Goal: Find specific page/section: Find specific page/section

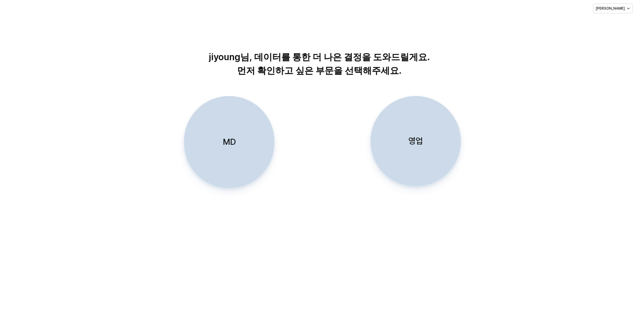
click at [222, 142] on div "MD" at bounding box center [229, 141] width 85 height 91
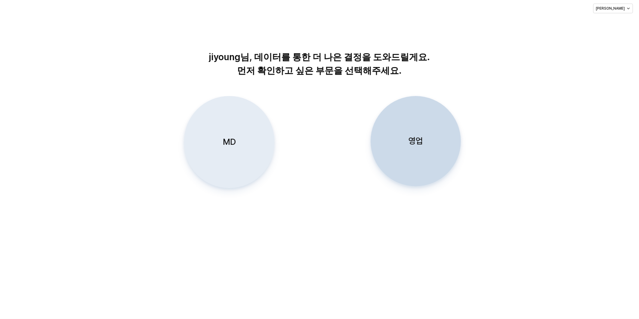
click at [226, 143] on p "MD" at bounding box center [229, 141] width 13 height 11
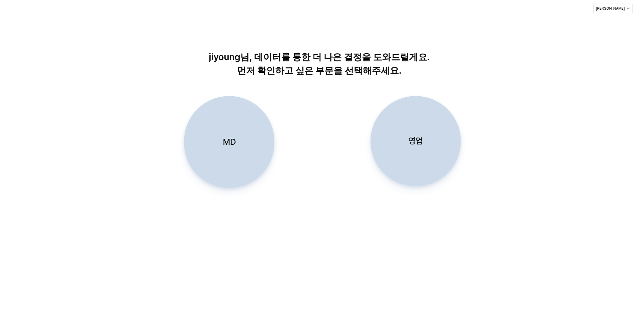
click at [217, 139] on div "MD" at bounding box center [229, 141] width 85 height 91
click at [230, 142] on p "MD" at bounding box center [229, 141] width 13 height 11
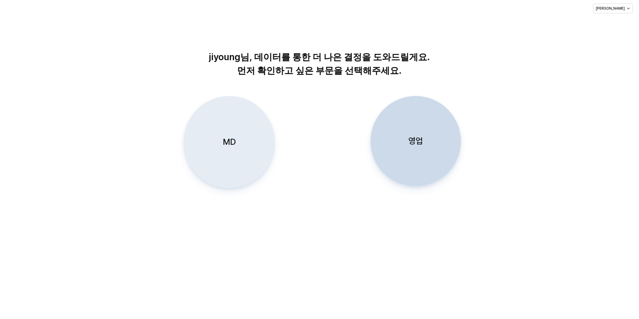
click at [230, 137] on p "MD" at bounding box center [229, 141] width 13 height 11
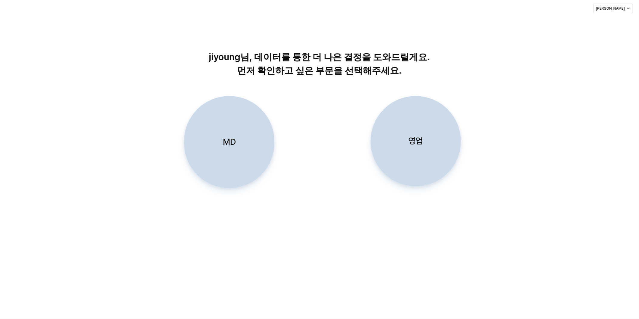
click at [241, 140] on div "MD" at bounding box center [229, 141] width 85 height 91
click at [226, 140] on p "MD" at bounding box center [229, 141] width 13 height 11
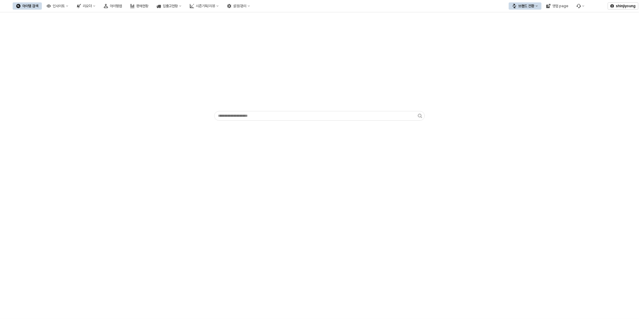
click at [539, 9] on button "브랜드 전환" at bounding box center [524, 5] width 33 height 7
click at [532, 37] on div "디즈니" at bounding box center [530, 37] width 37 height 5
click at [210, 203] on div "App Frame" at bounding box center [319, 165] width 639 height 306
click at [534, 3] on button "브랜드 전환" at bounding box center [524, 5] width 33 height 7
click at [526, 35] on div "디즈니" at bounding box center [530, 37] width 37 height 5
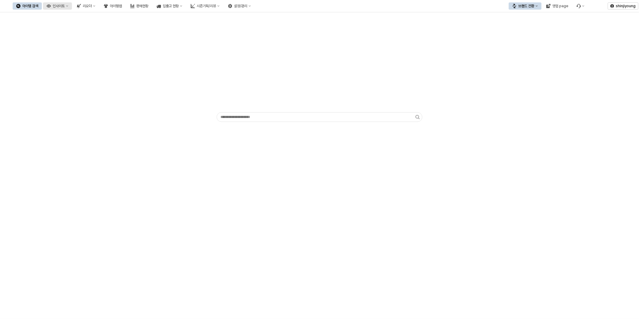
click at [65, 8] on div "인사이트" at bounding box center [59, 6] width 12 height 4
click at [84, 70] on div "판매율 - 시즌" at bounding box center [85, 68] width 32 height 5
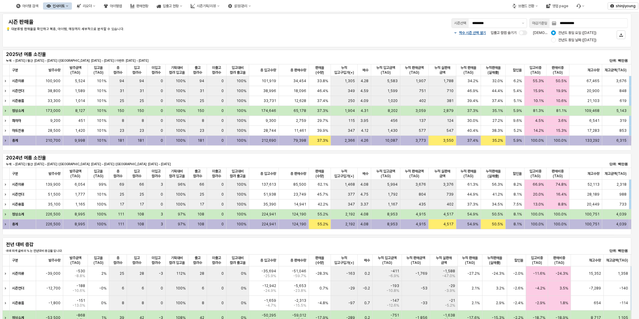
click at [267, 30] on div "짝수 시즌 선택 열기 입출고 컬럼 숨기기 비교 기준: 전년도 동일 요일 (2024-09-10) 전년도 동일 날짜 (2024-09-09)" at bounding box center [446, 36] width 363 height 14
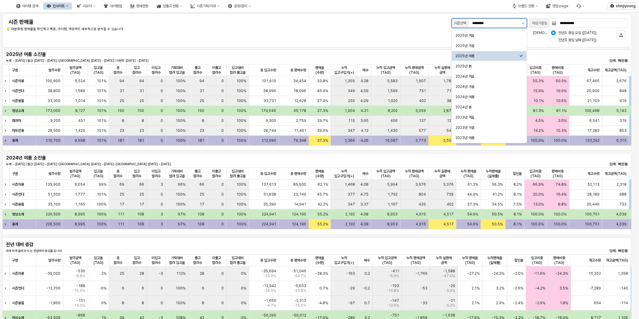
click at [520, 22] on button "제안 사항 표시" at bounding box center [522, 23] width 7 height 9
click at [488, 47] on div "2025년 가을" at bounding box center [487, 45] width 64 height 5
type input "********"
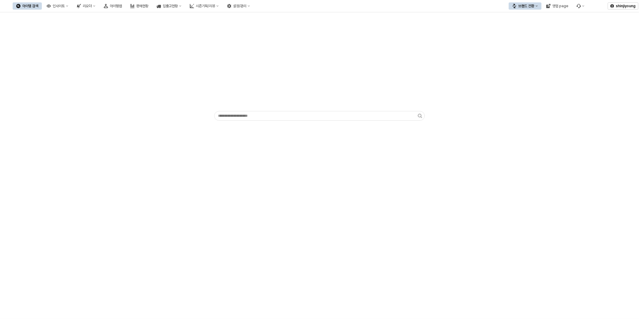
click at [535, 8] on button "브랜드 전환" at bounding box center [524, 5] width 33 height 7
click at [538, 38] on div "디즈니" at bounding box center [530, 37] width 37 height 5
click at [122, 6] on div "아이템맵" at bounding box center [116, 6] width 12 height 4
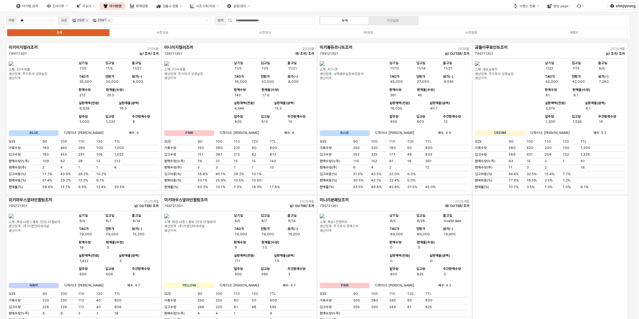
click at [279, 128] on div "납기일 11/5 입고일 11/5 출고일 11/21 TAG가 35,000 현판가 20,000 원가(-) 8,000 판매수량 143 판매율(수량)…" at bounding box center [272, 94] width 81 height 67
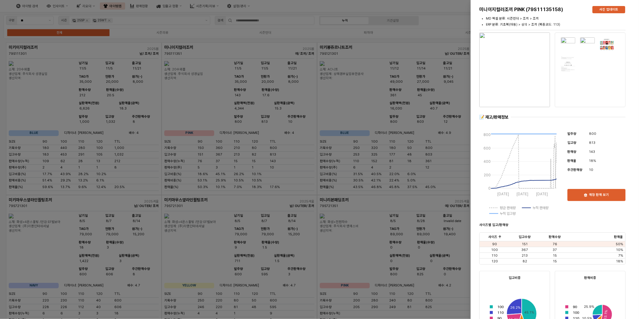
click at [302, 2] on div at bounding box center [319, 159] width 639 height 319
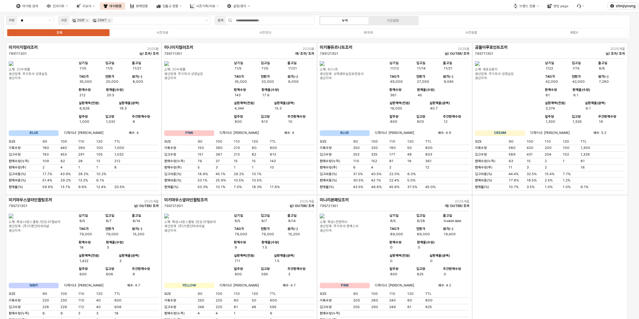
click at [125, 8] on button "아이템맵" at bounding box center [112, 5] width 25 height 7
click at [88, 20] on icon "Remove 25SP" at bounding box center [87, 21] width 2 height 2
click at [88, 20] on icon "Remove 25WT" at bounding box center [88, 20] width 5 height 5
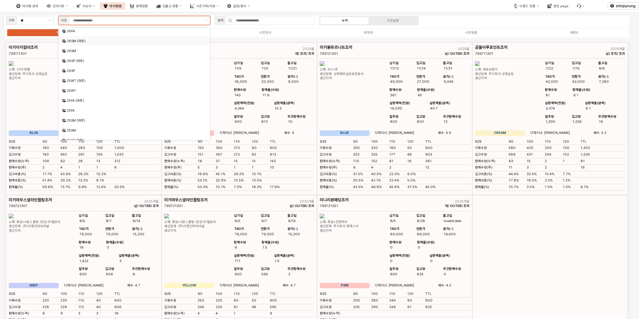
scroll to position [33, 0]
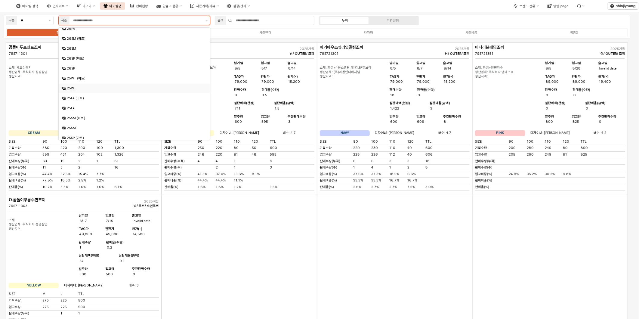
click at [74, 84] on div "25WT" at bounding box center [134, 88] width 151 height 9
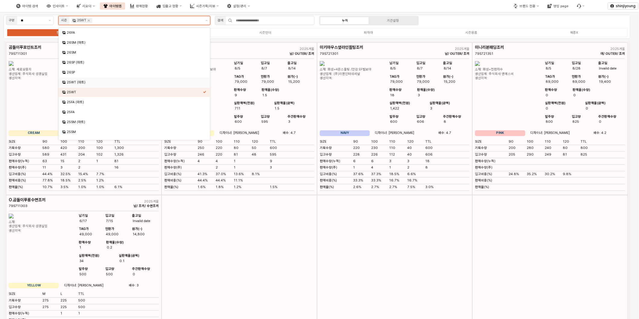
click at [80, 81] on div "25WT (마트)" at bounding box center [135, 82] width 136 height 5
click at [459, 7] on div "아이템 검색 인사이트 리오더 아이템맵 판매현황 입출고 현황 시즌기획/리뷰 설정/관리" at bounding box center [239, 6] width 479 height 13
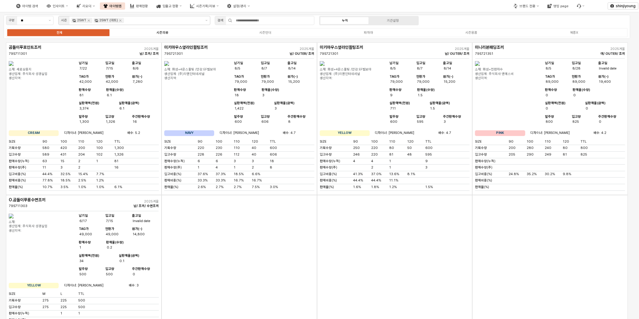
click at [164, 32] on div "시즌의류" at bounding box center [162, 33] width 12 height 4
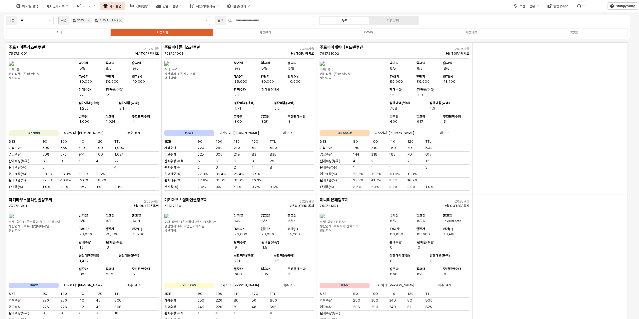
click at [621, 221] on div "App Frame" at bounding box center [549, 271] width 155 height 152
click at [572, 163] on div "App Frame" at bounding box center [549, 118] width 155 height 152
click at [524, 153] on div "App Frame" at bounding box center [549, 118] width 155 height 152
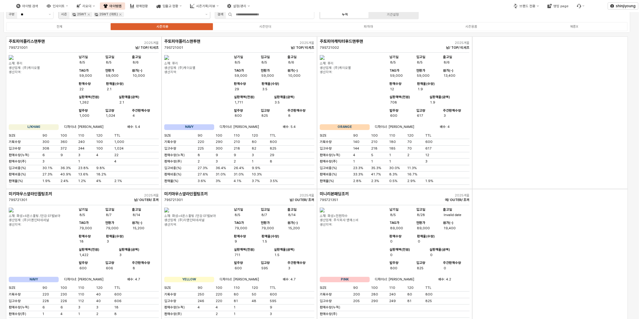
scroll to position [0, 0]
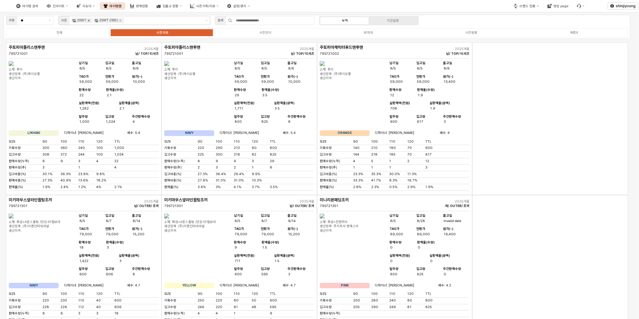
click at [88, 19] on icon "Remove 25WT" at bounding box center [88, 20] width 5 height 5
click at [97, 22] on icon "Remove 25WT (마트)" at bounding box center [98, 20] width 5 height 5
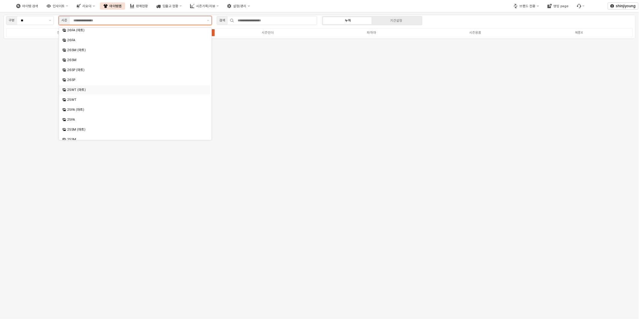
scroll to position [33, 0]
click at [77, 100] on div "25FA (마트)" at bounding box center [135, 98] width 136 height 5
click at [71, 107] on div "25FA" at bounding box center [135, 108] width 136 height 5
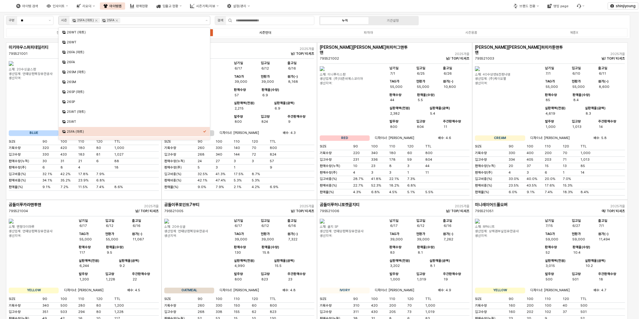
click at [291, 31] on label "시즌언더" at bounding box center [265, 32] width 103 height 5
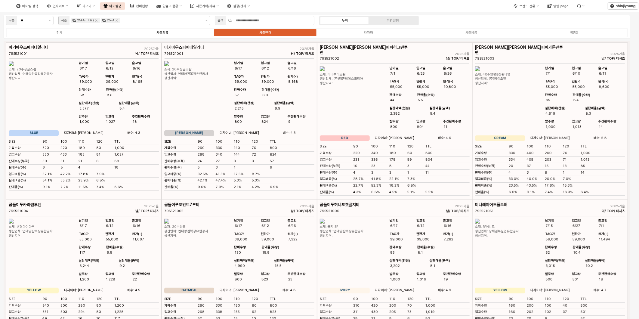
click at [166, 33] on div "시즌의류" at bounding box center [162, 33] width 12 height 4
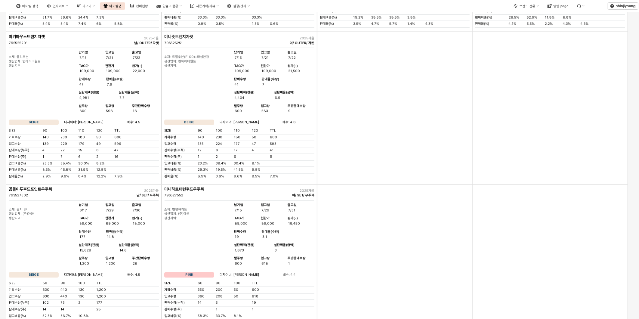
scroll to position [3441, 0]
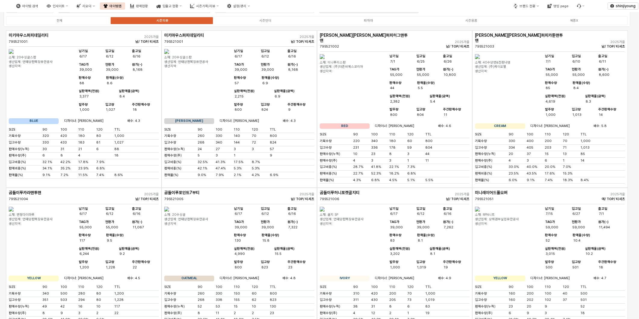
scroll to position [0, 0]
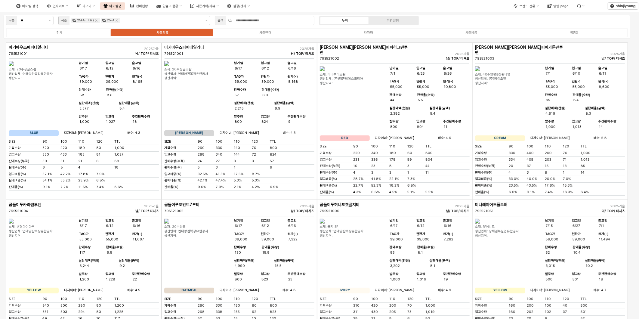
drag, startPoint x: 417, startPoint y: 152, endPoint x: 445, endPoint y: 20, distance: 135.0
click at [445, 20] on div "구분 ** 시즌 25FA (마트) 25FA 검색 누적 기간설정 전체 시즌의류 시즌언더 파자마 시즌용품 복종X" at bounding box center [317, 27] width 626 height 24
click at [453, 7] on div "아이템 검색 인사이트 리오더 아이템맵 판매현황 입출고 현황 시즌기획/리뷰 설정/관리" at bounding box center [239, 6] width 479 height 13
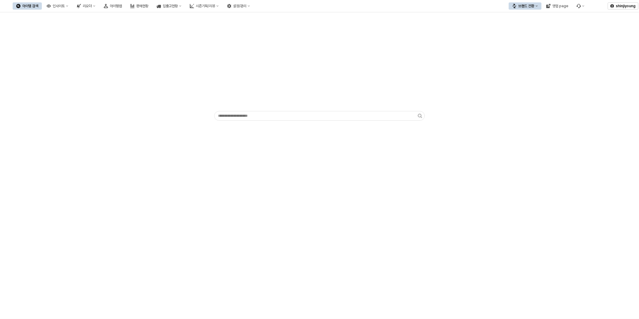
click at [536, 5] on button "브랜드 전환" at bounding box center [524, 5] width 33 height 7
click at [529, 38] on div "디즈니" at bounding box center [530, 37] width 37 height 5
click at [108, 7] on icon "아이템맵" at bounding box center [106, 6] width 4 height 4
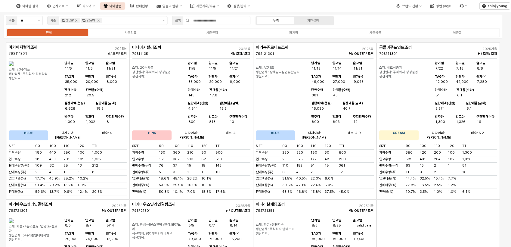
click at [77, 20] on icon "Remove 25SP" at bounding box center [76, 20] width 5 height 5
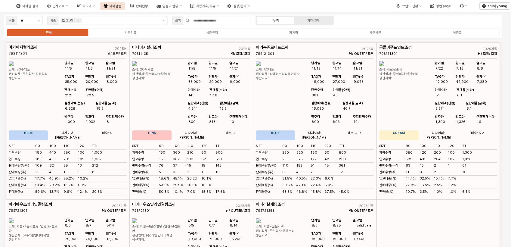
click at [77, 20] on icon "Remove 25WT" at bounding box center [78, 21] width 2 height 2
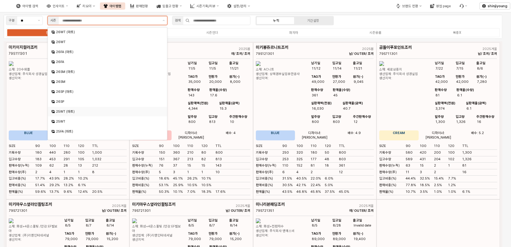
scroll to position [100, 0]
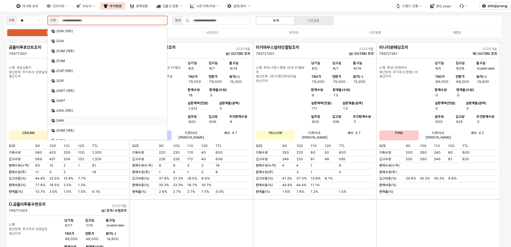
click at [66, 119] on div "24FA" at bounding box center [108, 120] width 104 height 5
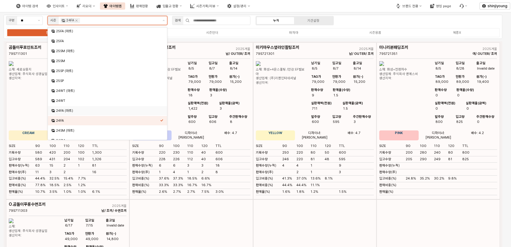
click at [72, 111] on div "24FA (마트)" at bounding box center [108, 110] width 104 height 5
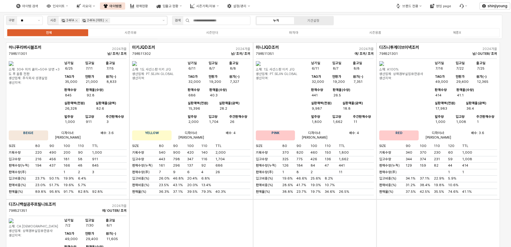
drag, startPoint x: 131, startPoint y: 34, endPoint x: 124, endPoint y: 35, distance: 7.0
click at [131, 34] on div "시즌의류" at bounding box center [130, 33] width 12 height 4
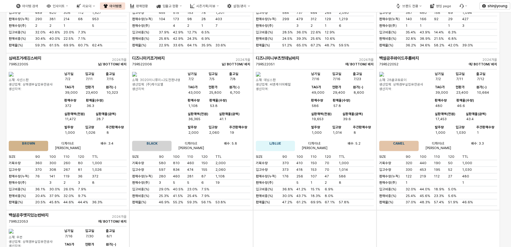
scroll to position [1203, 0]
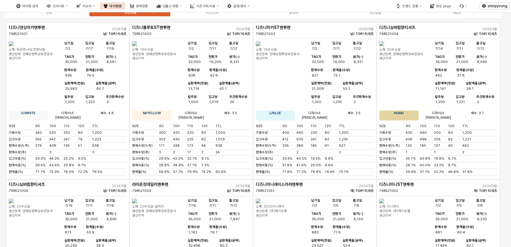
scroll to position [0, 0]
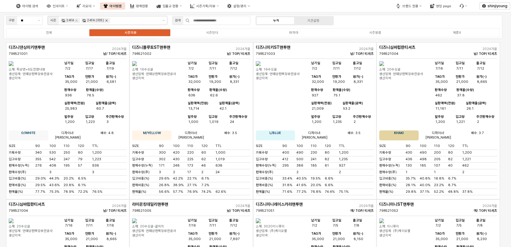
click at [105, 20] on icon "Remove 24FA (마트)" at bounding box center [106, 20] width 5 height 5
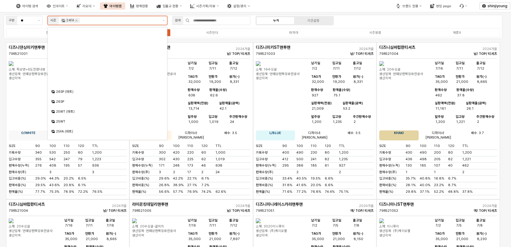
scroll to position [86, 0]
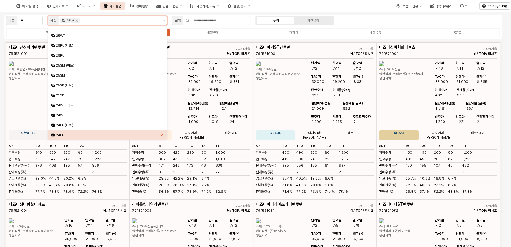
click at [79, 20] on div "24FA" at bounding box center [70, 20] width 20 height 5
click at [76, 20] on icon "Remove 24FA" at bounding box center [76, 20] width 5 height 5
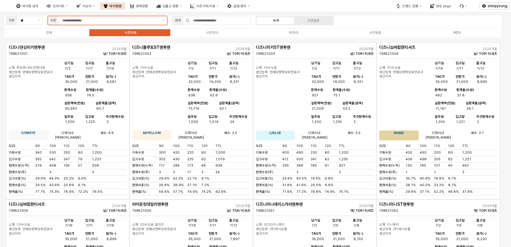
scroll to position [0, 0]
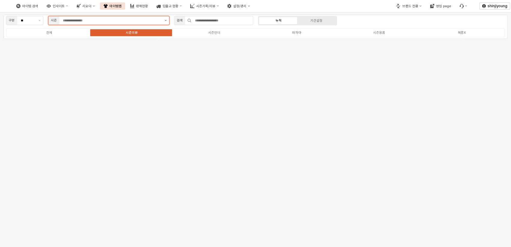
click at [167, 19] on button "제안 사항 표시" at bounding box center [165, 20] width 7 height 8
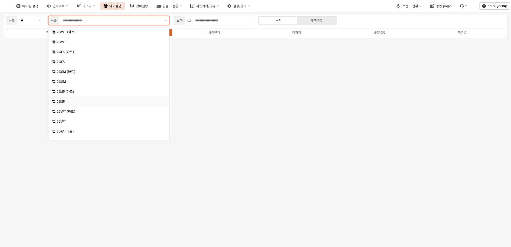
click at [67, 101] on div "26SP" at bounding box center [110, 101] width 106 height 5
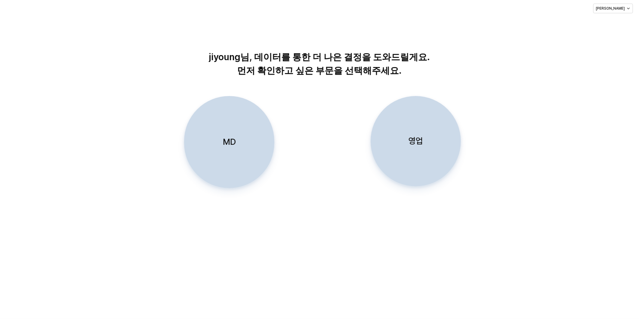
click at [226, 136] on p "MD" at bounding box center [229, 141] width 13 height 11
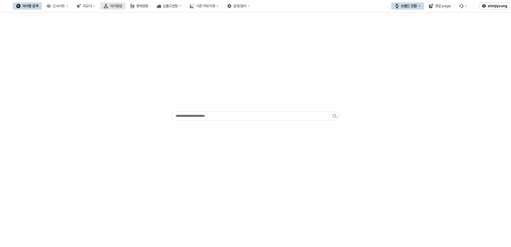
click at [125, 5] on button "아이템맵" at bounding box center [112, 5] width 25 height 7
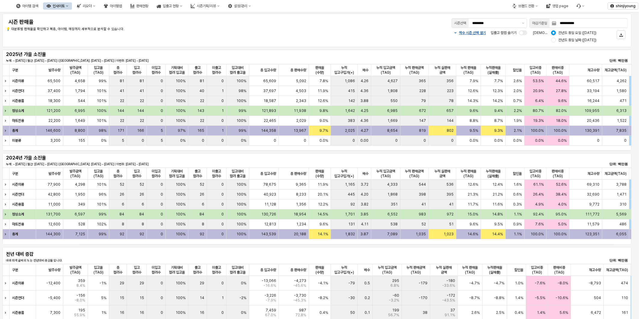
click at [281, 31] on div "짝수 시즌 선택 열기 입출고 컬럼 숨기기 비교 기준: 전년도 동일 요일 ([DATE]) 전년도 동일 날짜 ([DATE])" at bounding box center [446, 36] width 363 height 14
